Goal: Find specific page/section: Find specific page/section

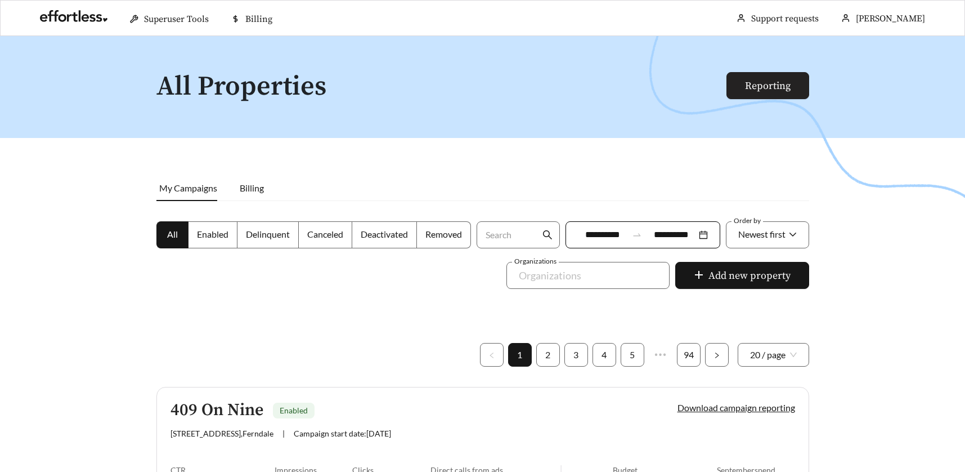
click at [754, 83] on link "Reporting" at bounding box center [768, 85] width 46 height 13
